Goal: Find specific page/section: Find specific page/section

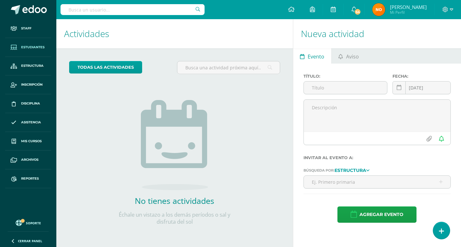
click at [31, 45] on span "Estudiantes" at bounding box center [32, 47] width 23 height 5
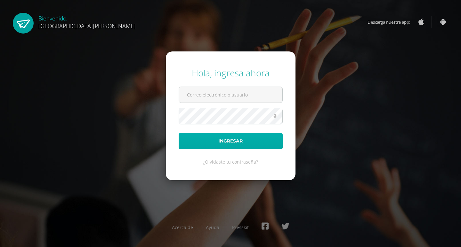
type input "controlacademico@bilinguesanjuan.edu.gt"
click at [235, 138] on button "Ingresar" at bounding box center [230, 141] width 104 height 16
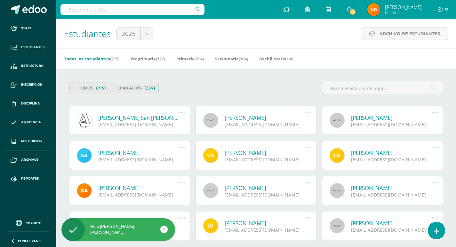
click at [108, 12] on input "text" at bounding box center [132, 9] width 144 height 11
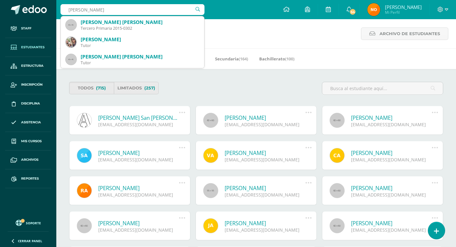
type input "adriana garcia"
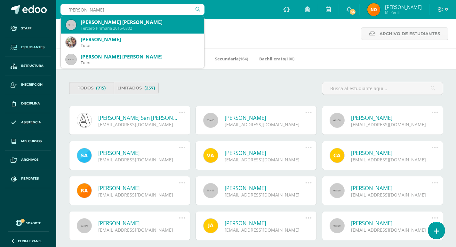
click at [108, 28] on div "Tercero Primaria 2015-0302" at bounding box center [140, 28] width 118 height 5
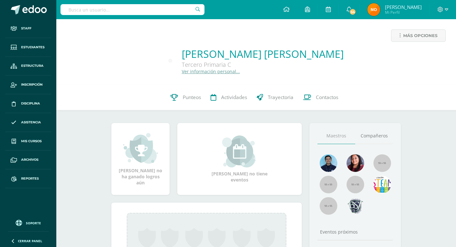
click at [209, 71] on link "Ver información personal..." at bounding box center [211, 71] width 58 height 6
